Goal: Task Accomplishment & Management: Manage account settings

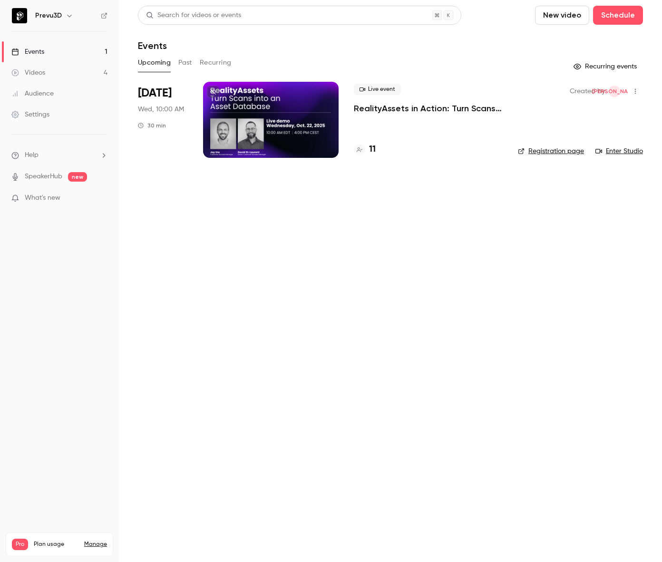
click at [303, 103] on div at bounding box center [271, 120] width 136 height 76
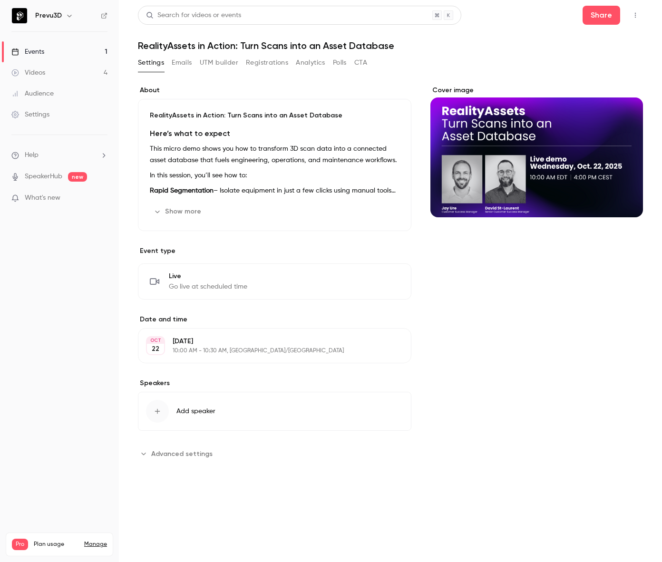
click at [276, 63] on button "Registrations" at bounding box center [267, 62] width 42 height 15
